Goal: Transaction & Acquisition: Purchase product/service

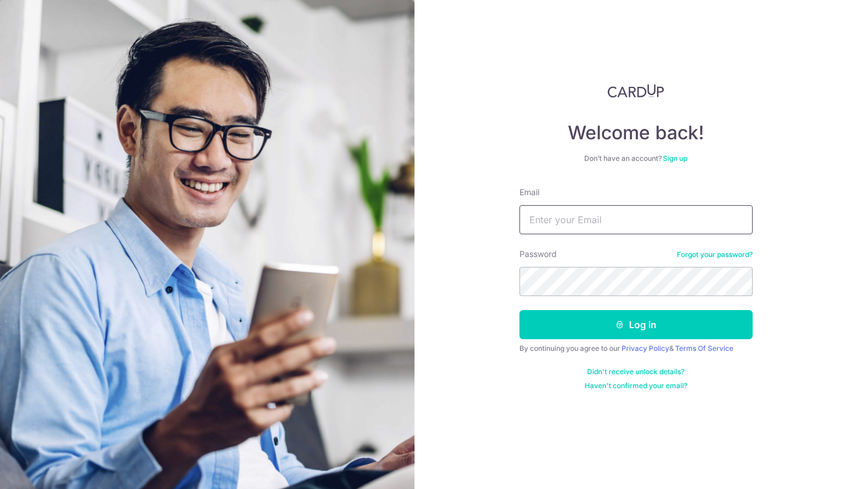
type input "[EMAIL_ADDRESS][DOMAIN_NAME]"
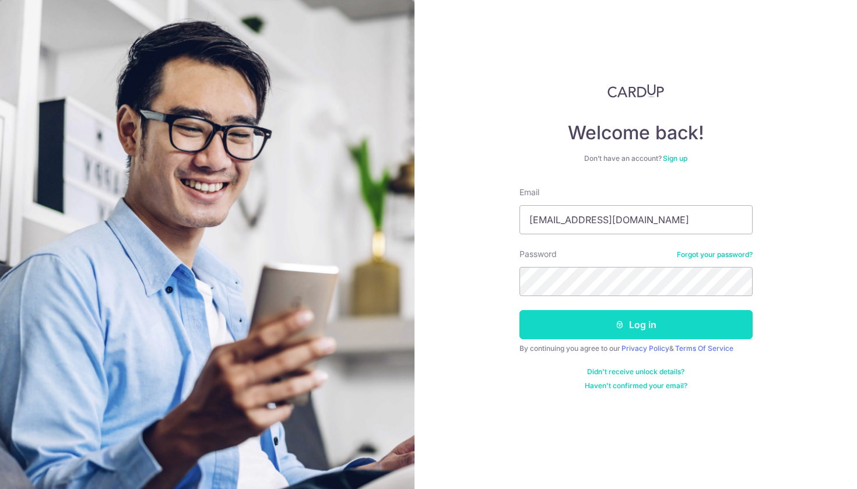
click at [608, 334] on button "Log in" at bounding box center [636, 324] width 233 height 29
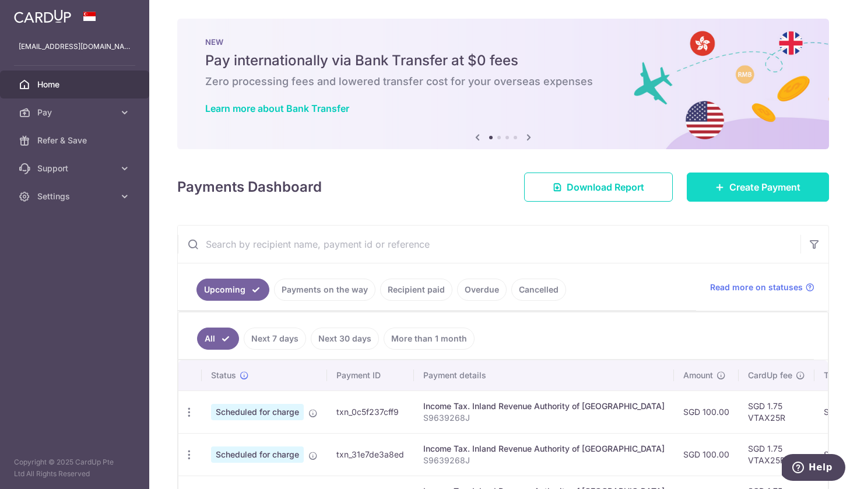
click at [719, 177] on link "Create Payment" at bounding box center [758, 187] width 142 height 29
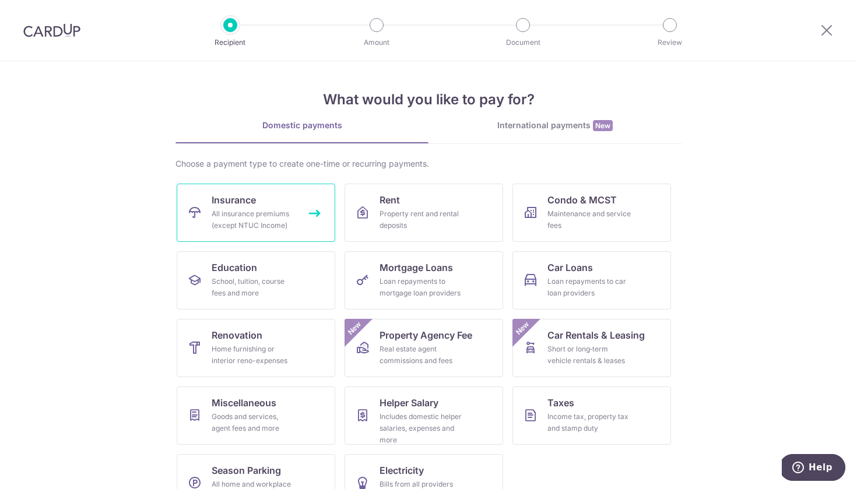
click at [238, 208] on div "All insurance premiums (except NTUC Income)" at bounding box center [254, 219] width 84 height 23
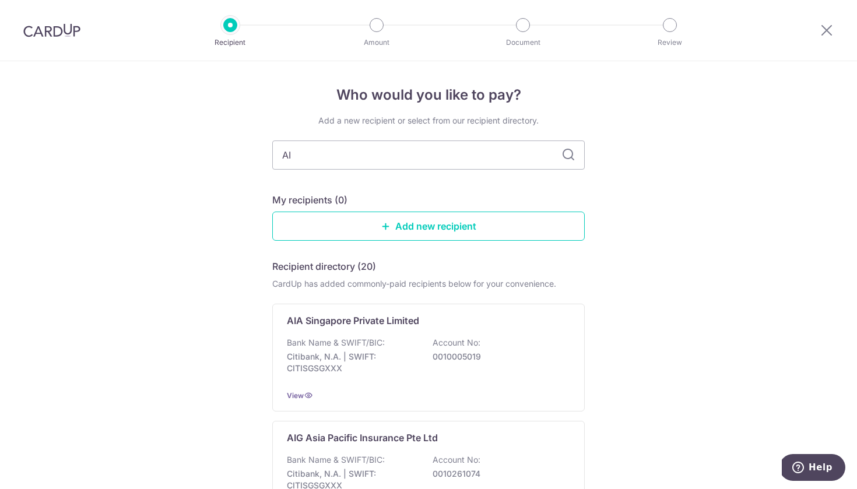
type input "AIA"
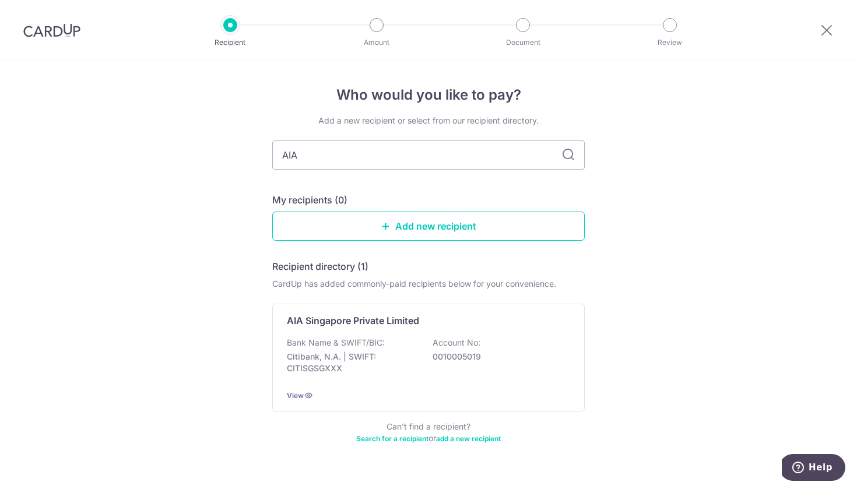
click at [560, 161] on input "AIA" at bounding box center [428, 155] width 313 height 29
click at [568, 158] on icon at bounding box center [569, 155] width 14 height 14
click at [373, 156] on input "AIA" at bounding box center [428, 155] width 313 height 29
type input "A"
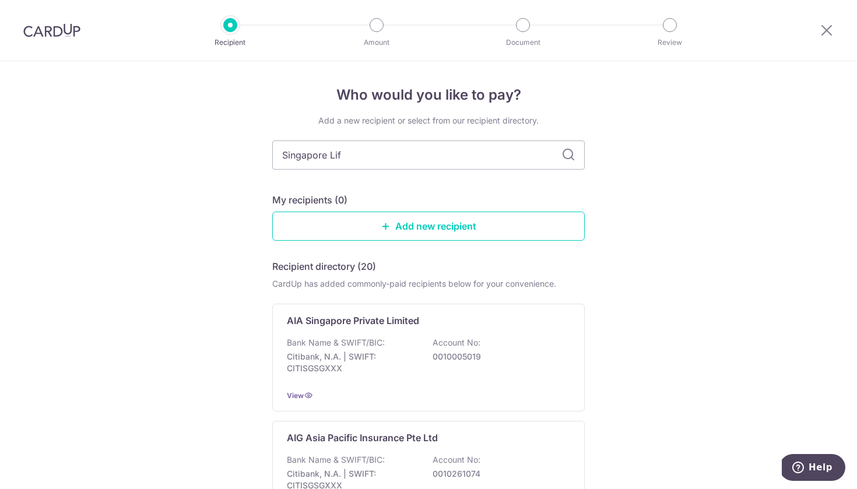
type input "Singapore Life"
click at [828, 30] on icon at bounding box center [827, 30] width 14 height 15
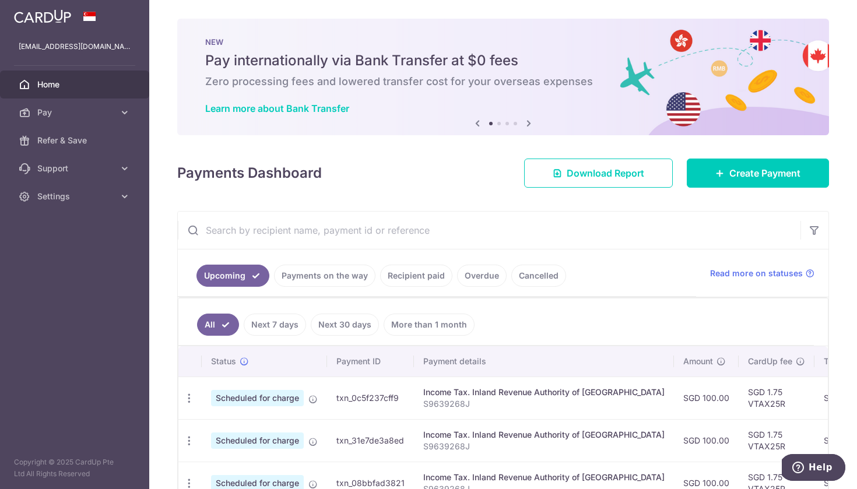
click at [430, 278] on link "Recipient paid" at bounding box center [416, 276] width 72 height 22
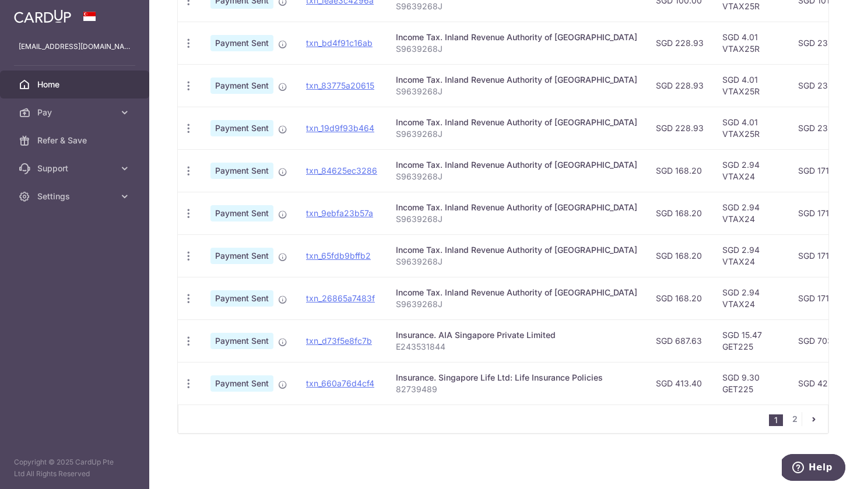
scroll to position [349, 0]
click at [793, 419] on link "2" at bounding box center [795, 419] width 14 height 14
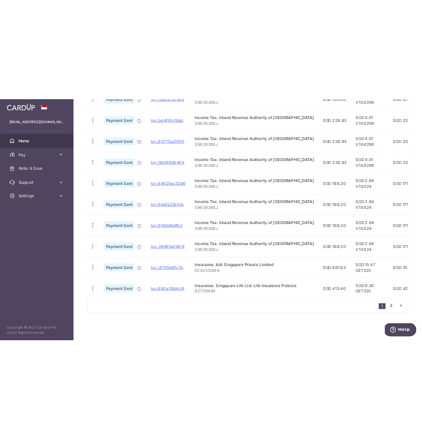
scroll to position [0, 0]
